Goal: Book appointment/travel/reservation

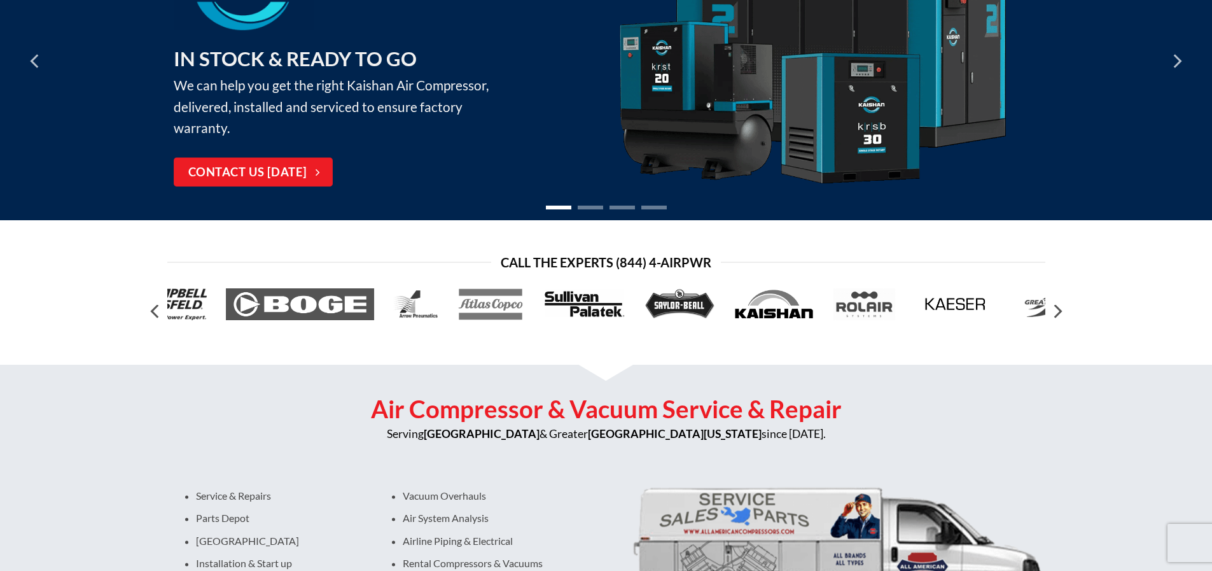
scroll to position [191, 0]
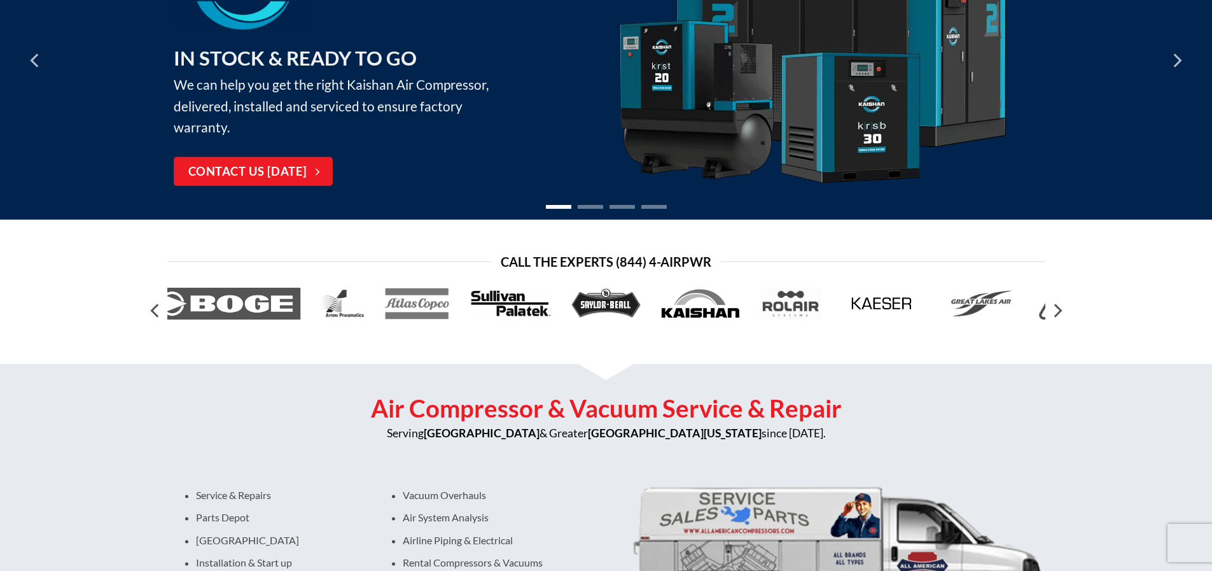
click at [881, 309] on img at bounding box center [883, 304] width 84 height 32
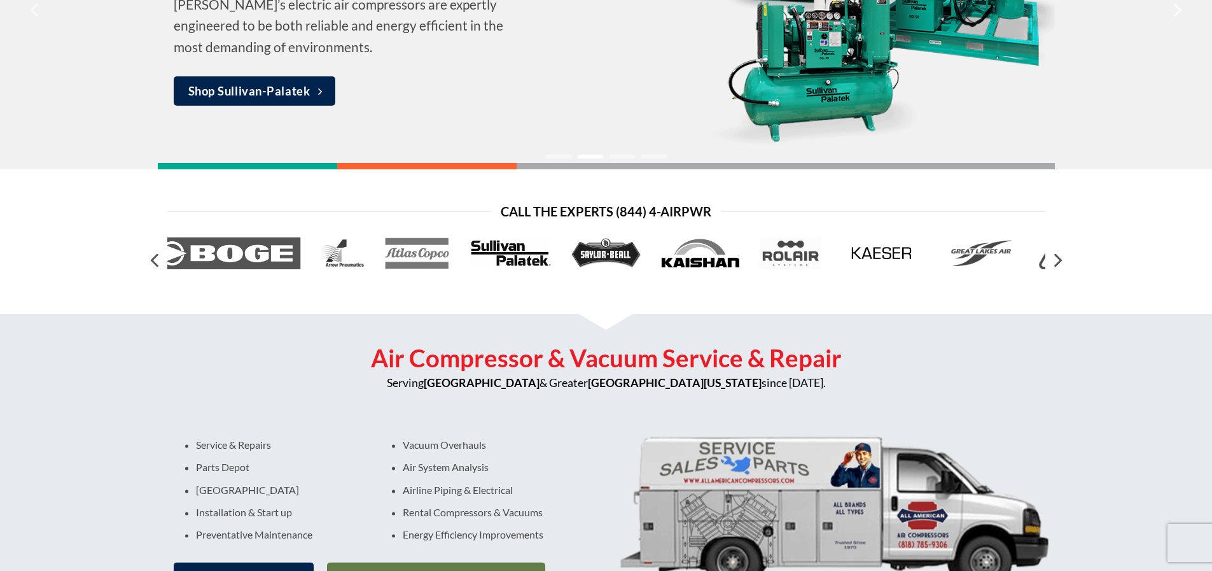
scroll to position [0, 0]
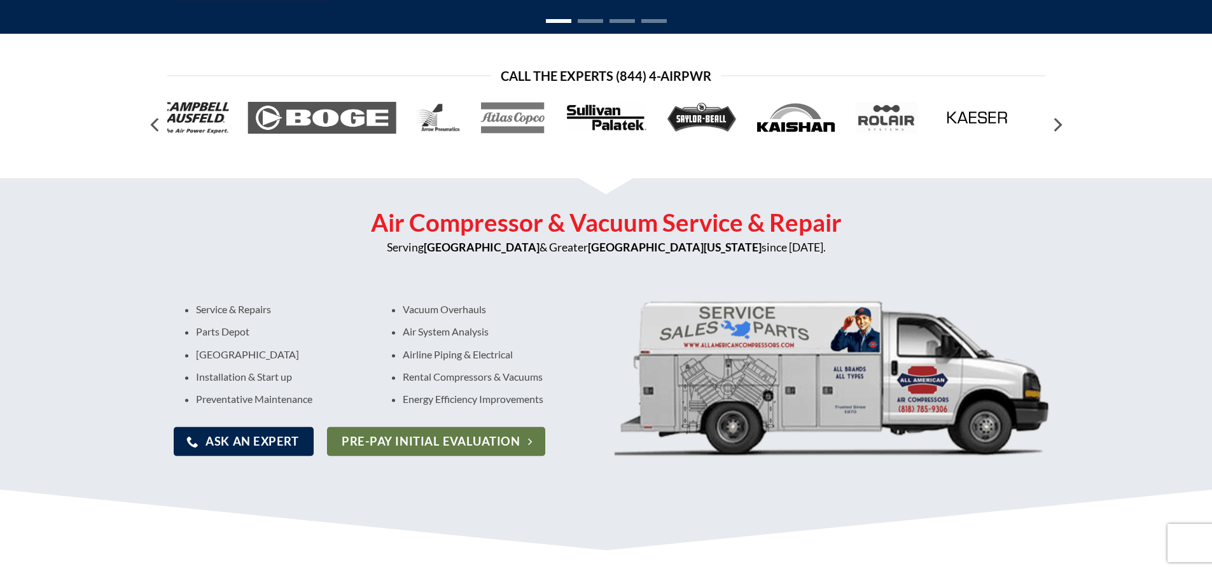
scroll to position [382, 0]
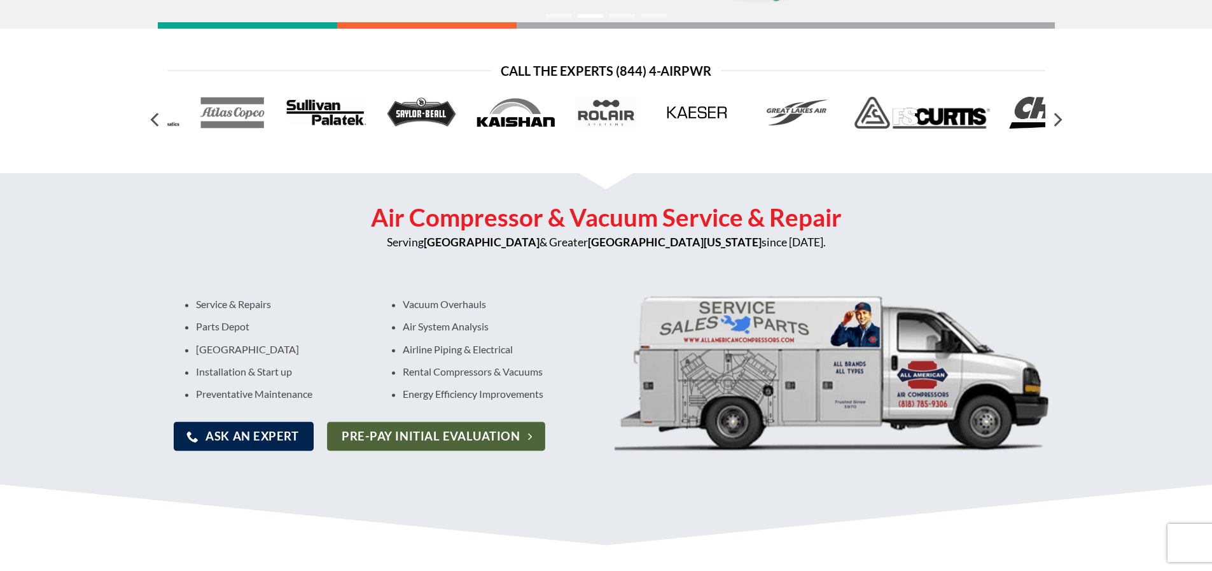
click at [368, 436] on span "Pre-pay Initial Evaluation" at bounding box center [431, 436] width 178 height 18
